Goal: Book appointment/travel/reservation

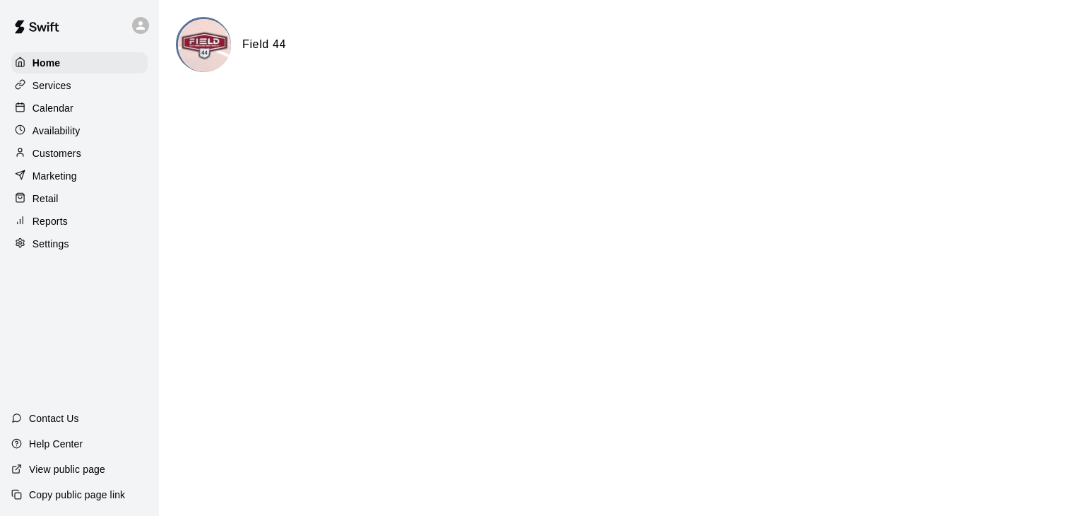
drag, startPoint x: 47, startPoint y: 111, endPoint x: 146, endPoint y: 146, distance: 105.0
click at [48, 111] on p "Calendar" at bounding box center [52, 108] width 41 height 14
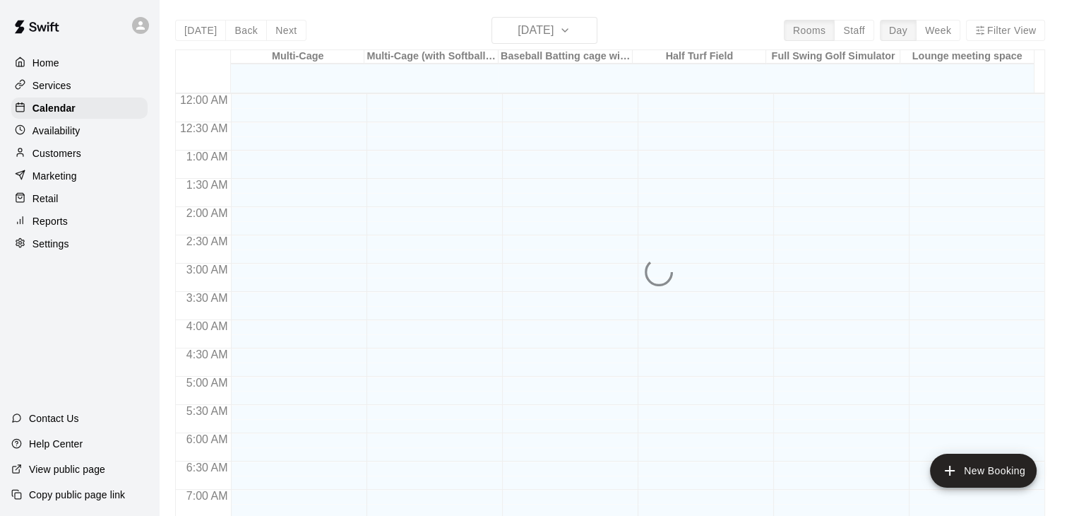
scroll to position [875, 0]
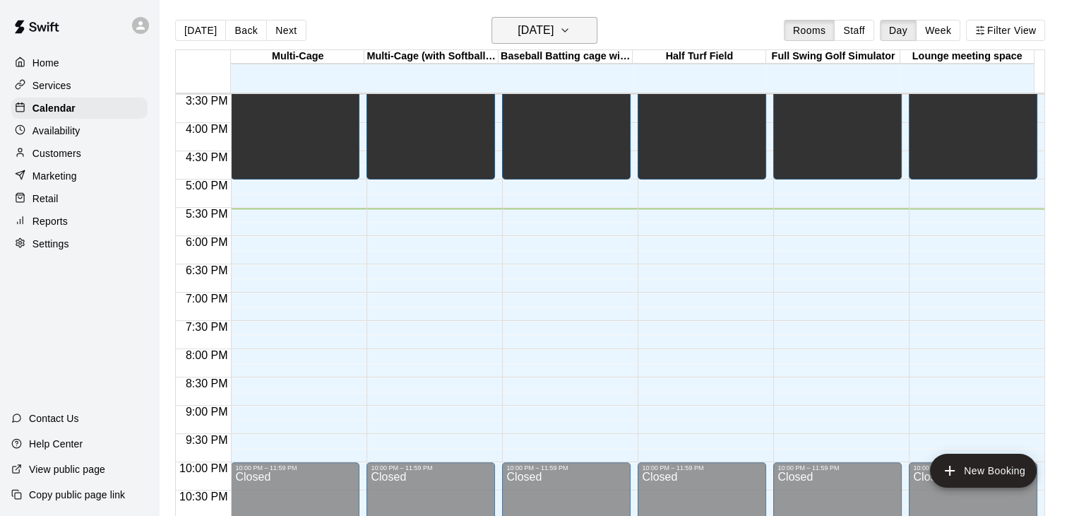
click at [571, 32] on icon "button" at bounding box center [564, 30] width 11 height 17
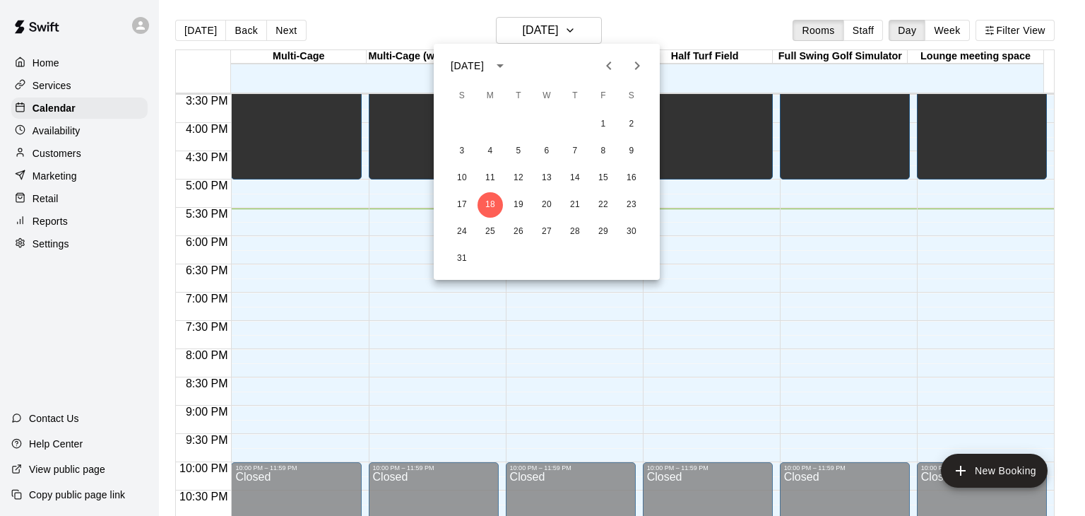
click at [637, 66] on icon "Next month" at bounding box center [637, 65] width 5 height 8
drag, startPoint x: 605, startPoint y: 150, endPoint x: 613, endPoint y: 153, distance: 8.9
click at [605, 150] on button "10" at bounding box center [603, 150] width 25 height 25
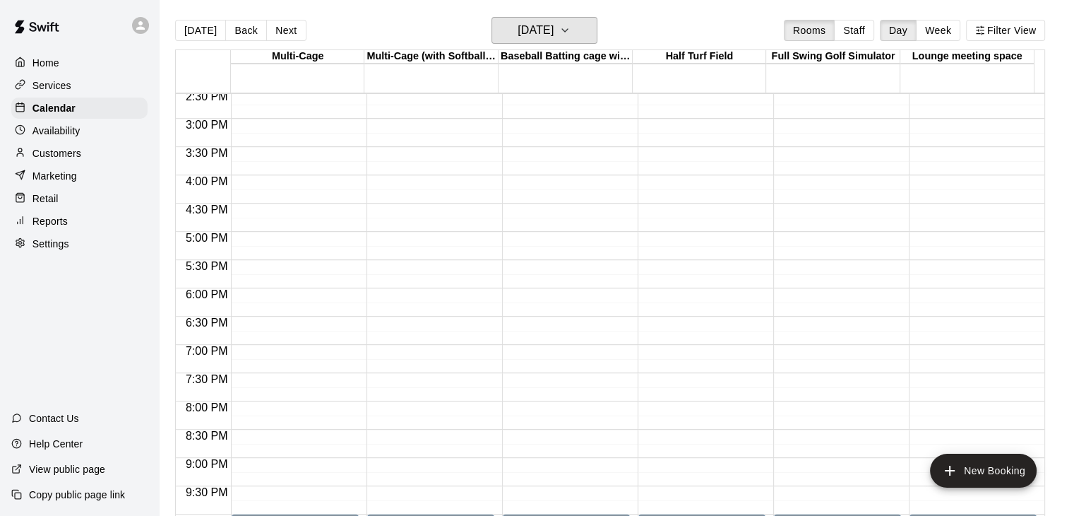
scroll to position [918, 0]
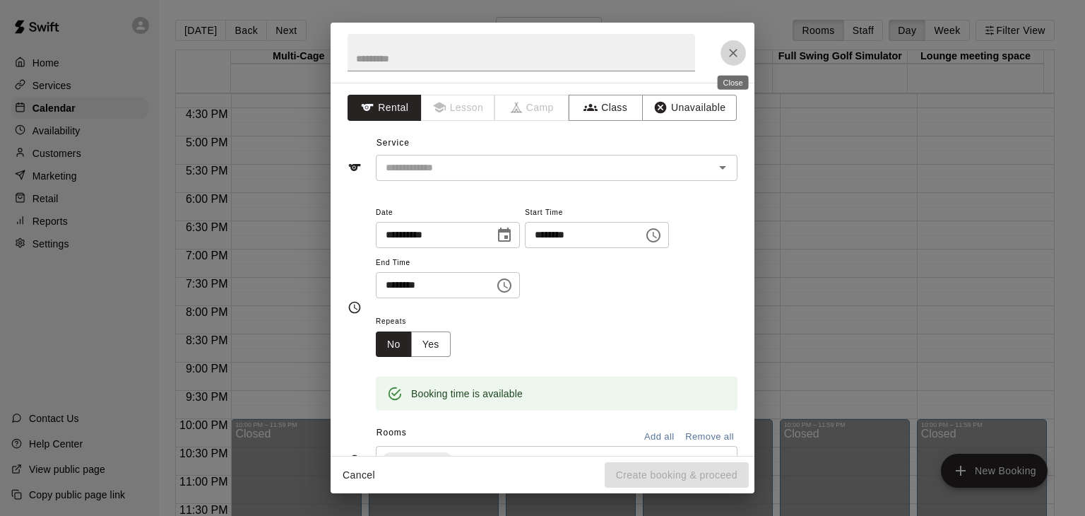
click at [730, 54] on icon "Close" at bounding box center [733, 53] width 14 height 14
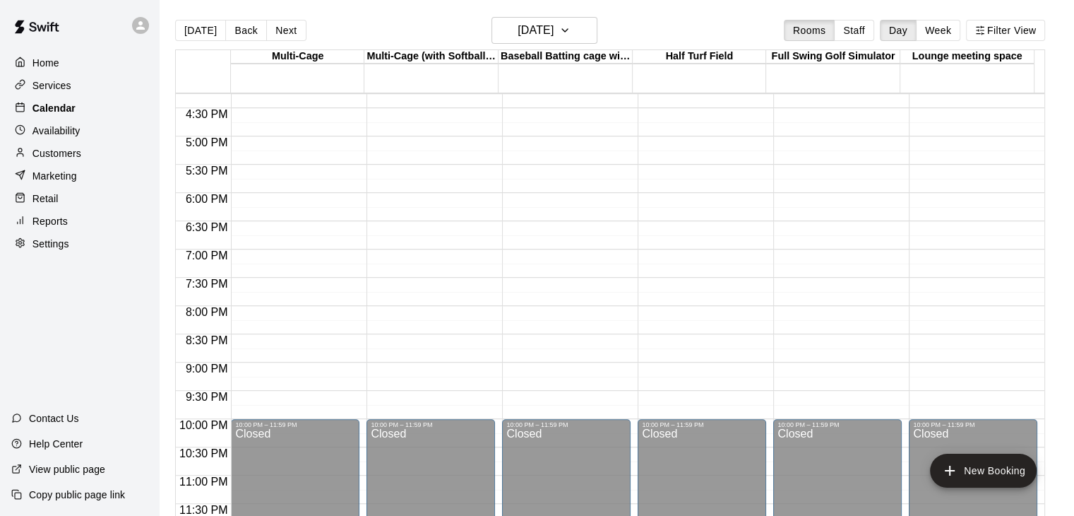
click at [78, 112] on div "Calendar" at bounding box center [79, 107] width 136 height 21
